Goal: Information Seeking & Learning: Learn about a topic

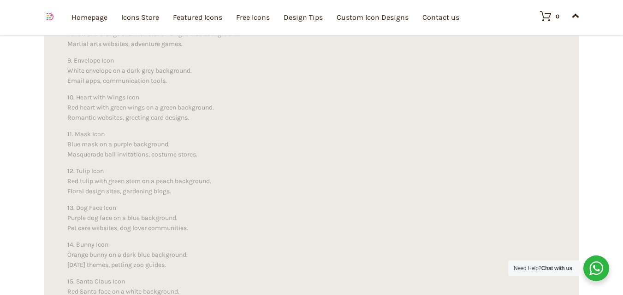
scroll to position [851, 0]
click at [306, 20] on link "Design Tips" at bounding box center [302, 17] width 39 height 101
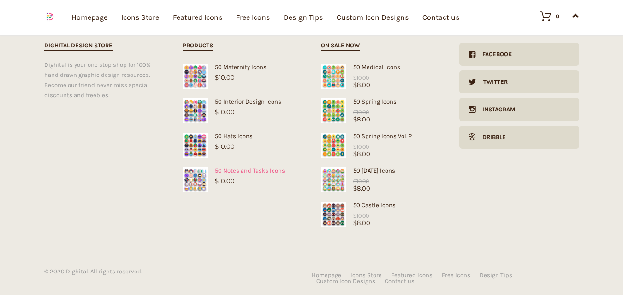
scroll to position [2008, 0]
click at [333, 141] on img at bounding box center [333, 144] width 25 height 25
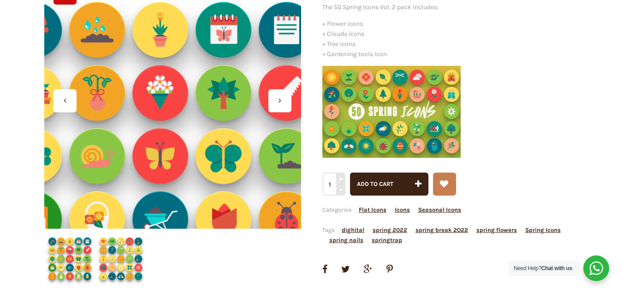
scroll to position [167, 0]
